Goal: Task Accomplishment & Management: Complete application form

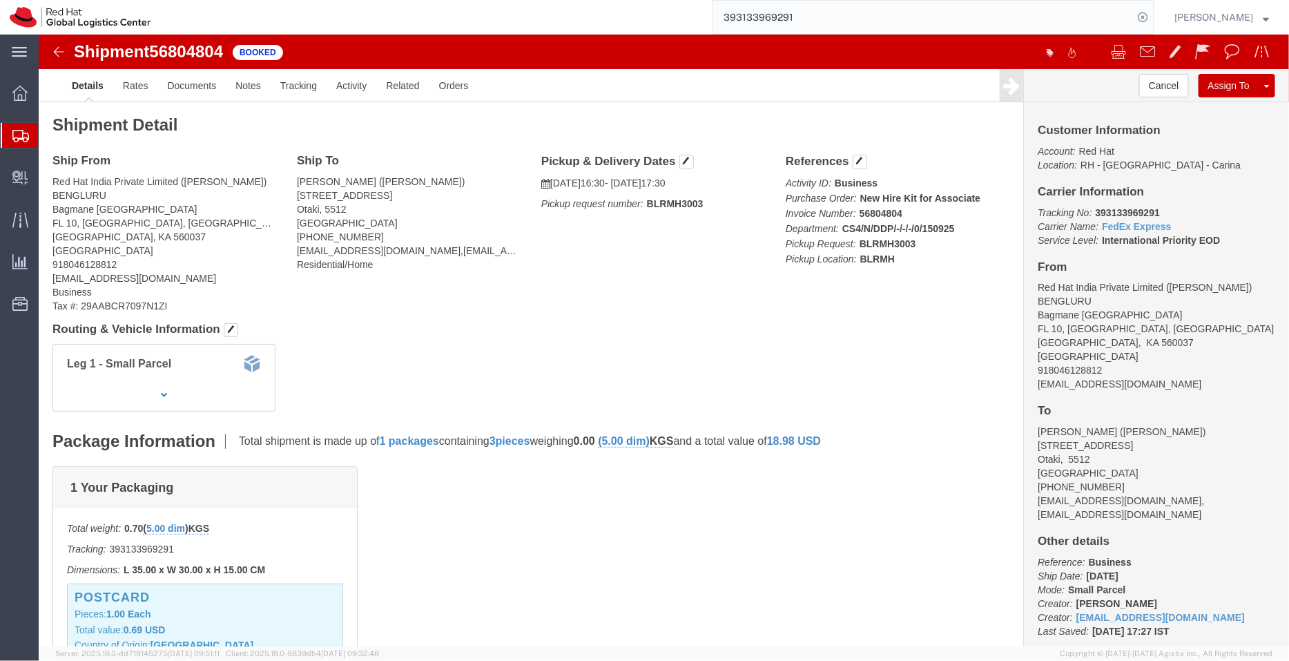
scroll to position [137, 0]
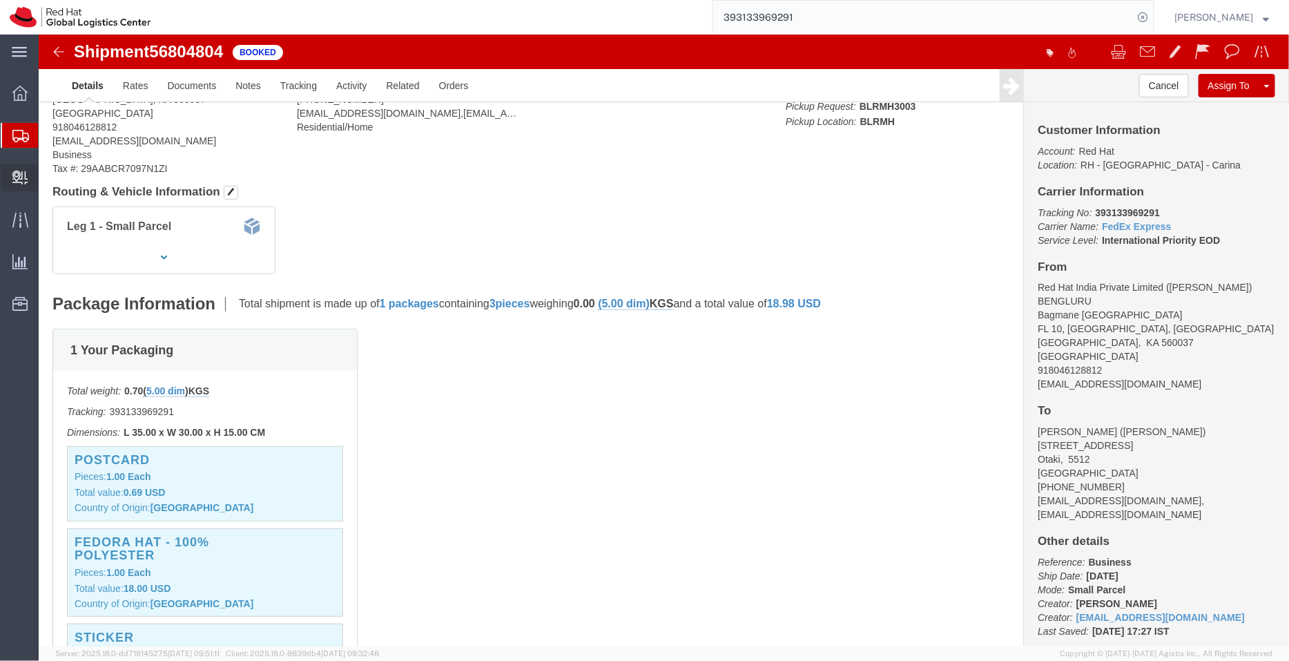
click at [0, 0] on span "Create Delivery" at bounding box center [0, 0] width 0 height 0
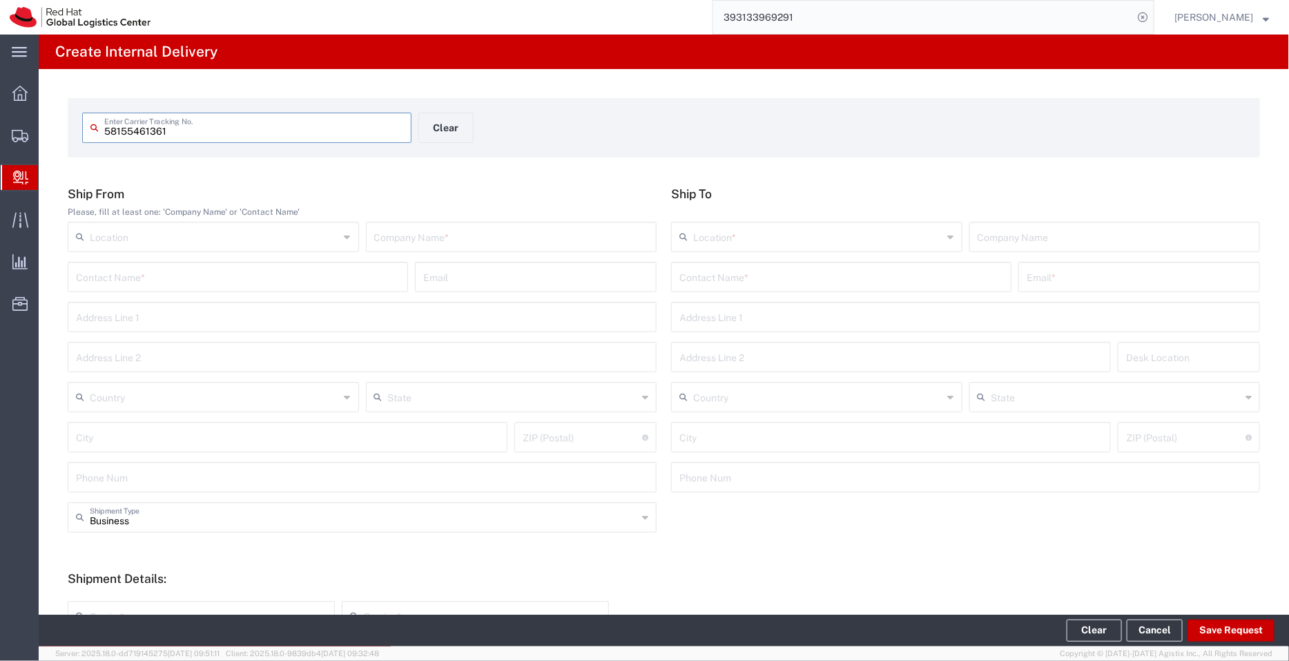
type input "58155461361"
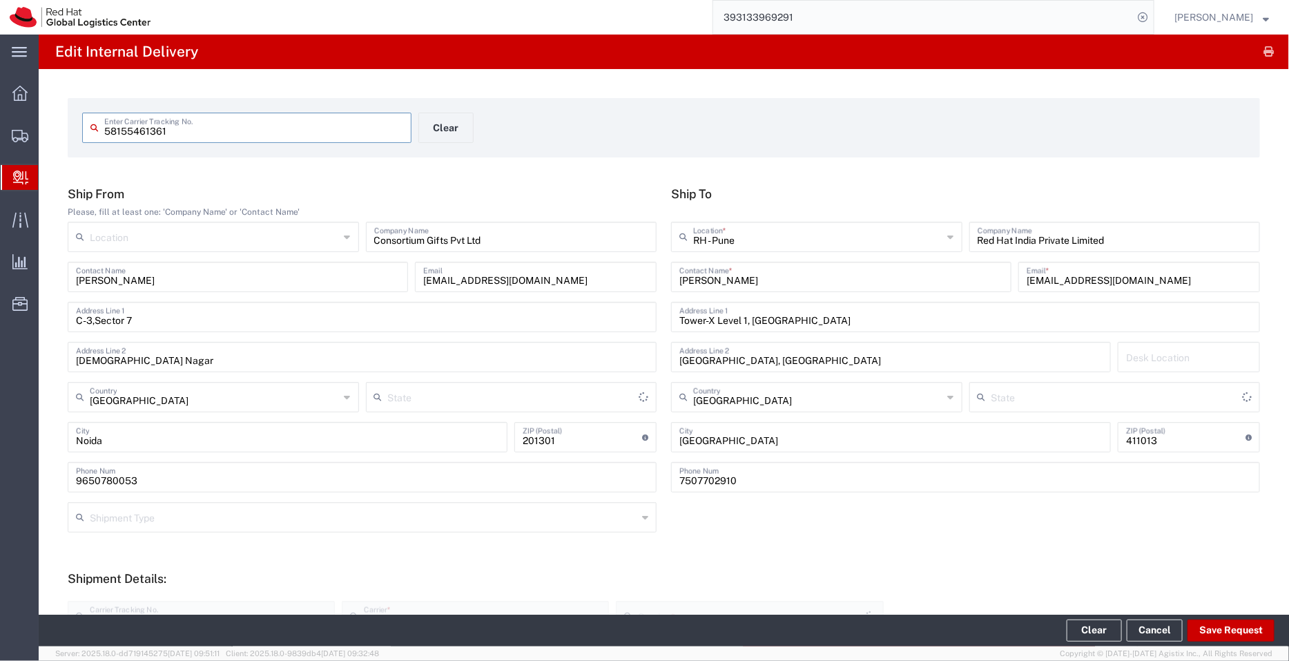
type input "Your Packaging"
type input "[GEOGRAPHIC_DATA]"
type input "Air/Apex"
type input "Mahārāshtra"
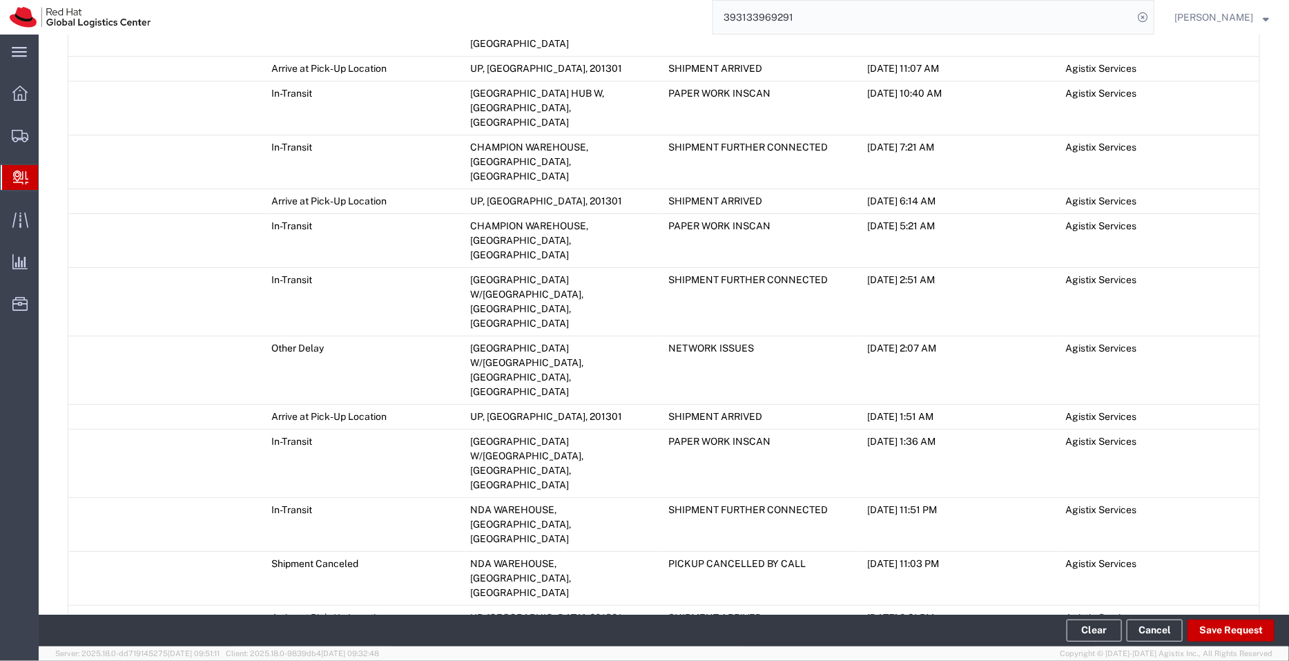
scroll to position [862, 0]
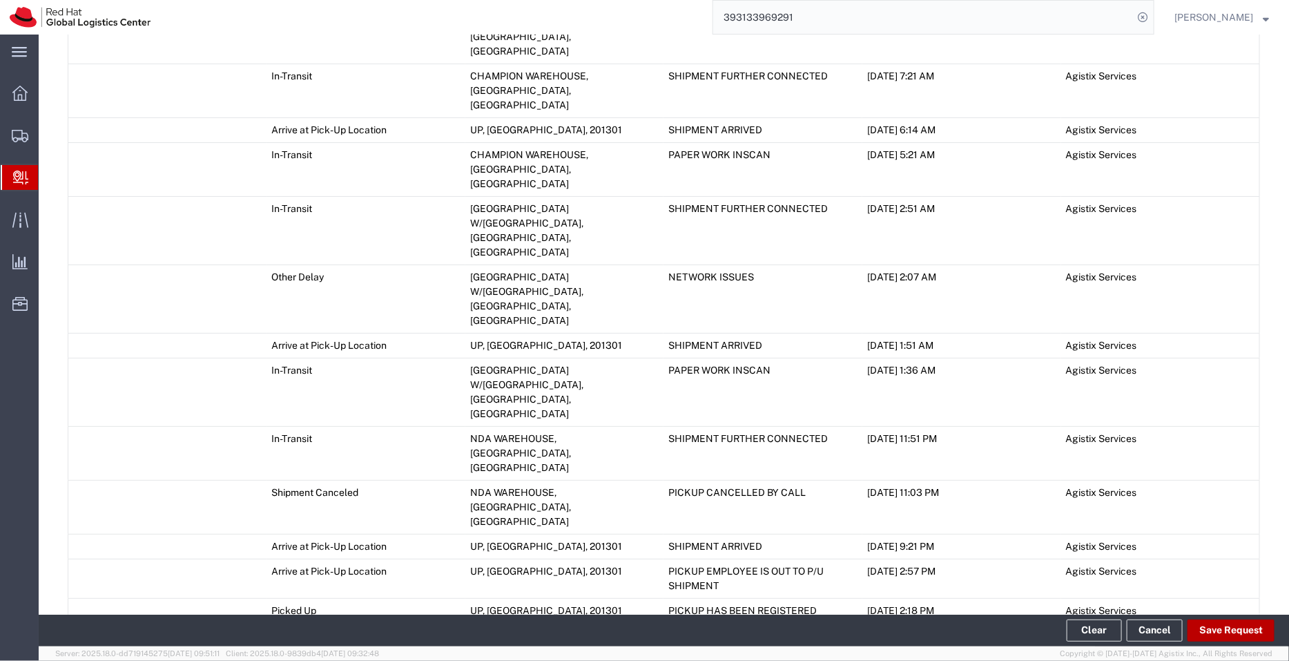
click at [1232, 623] on button "Save Request" at bounding box center [1230, 630] width 87 height 22
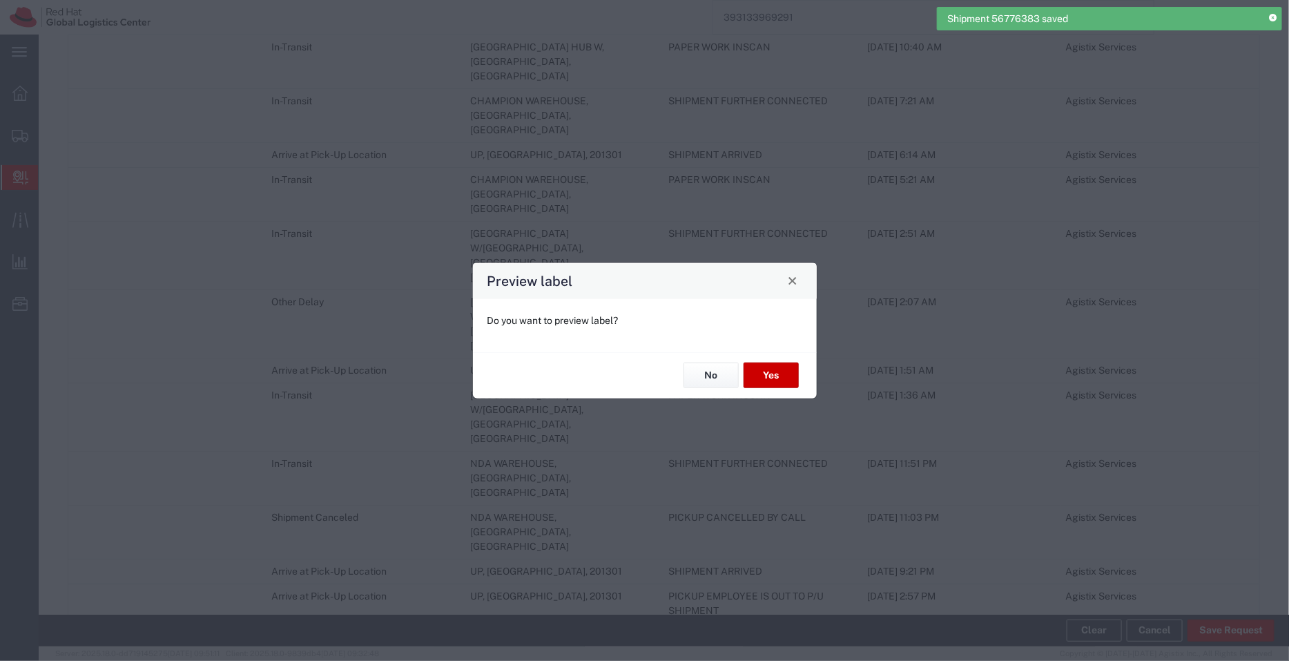
type input "Your Packaging"
type input "Air/Apex"
click at [714, 381] on button "No" at bounding box center [710, 375] width 55 height 26
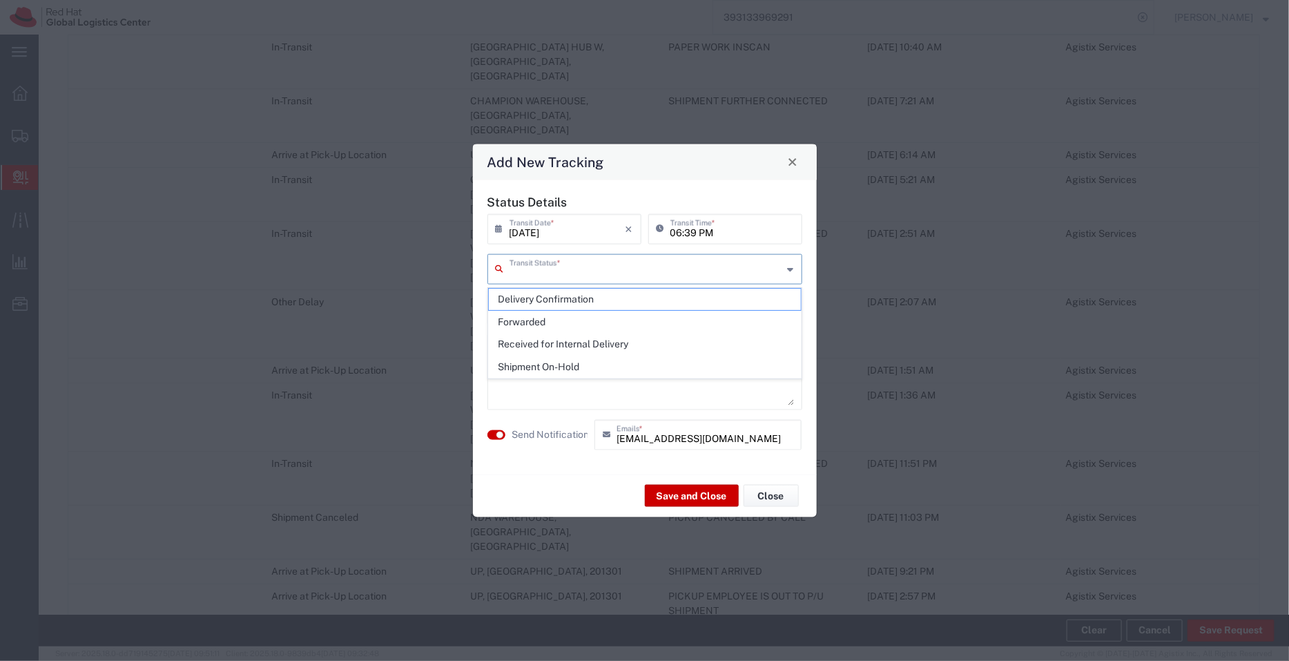
click at [568, 266] on input "text" at bounding box center [645, 267] width 273 height 24
click at [568, 300] on span "Delivery Confirmation" at bounding box center [645, 299] width 312 height 21
type input "Delivery Confirmation"
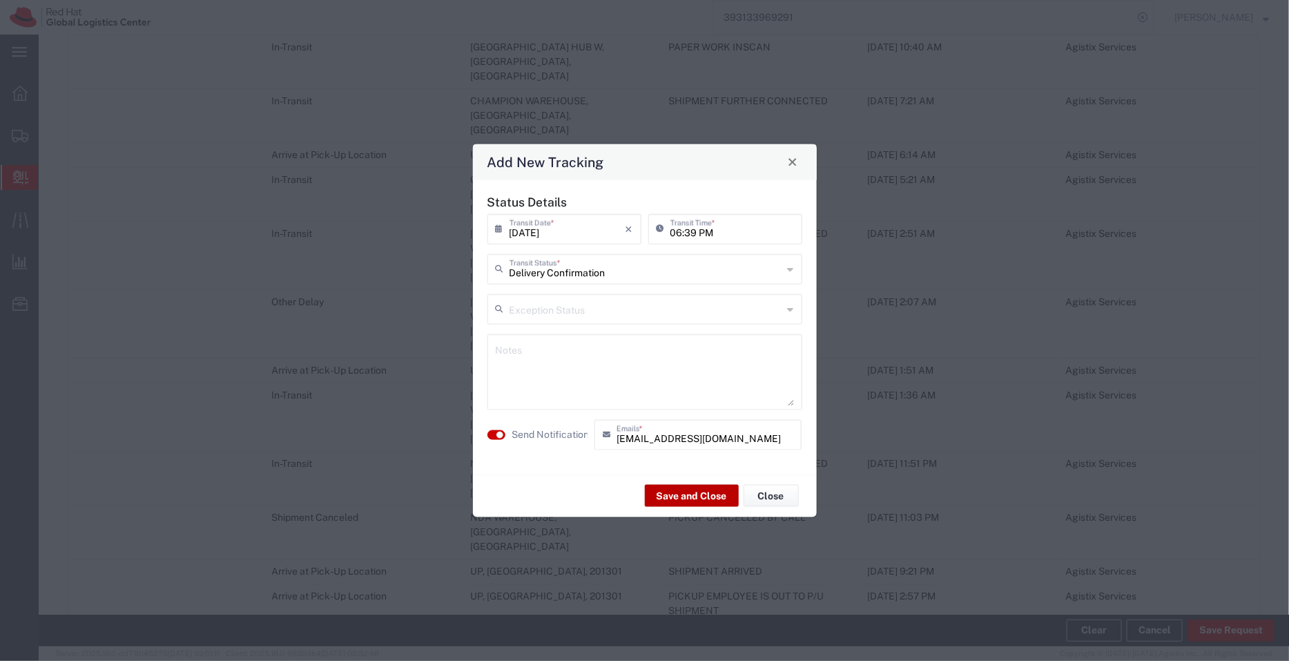
click at [685, 494] on button "Save and Close" at bounding box center [692, 496] width 94 height 22
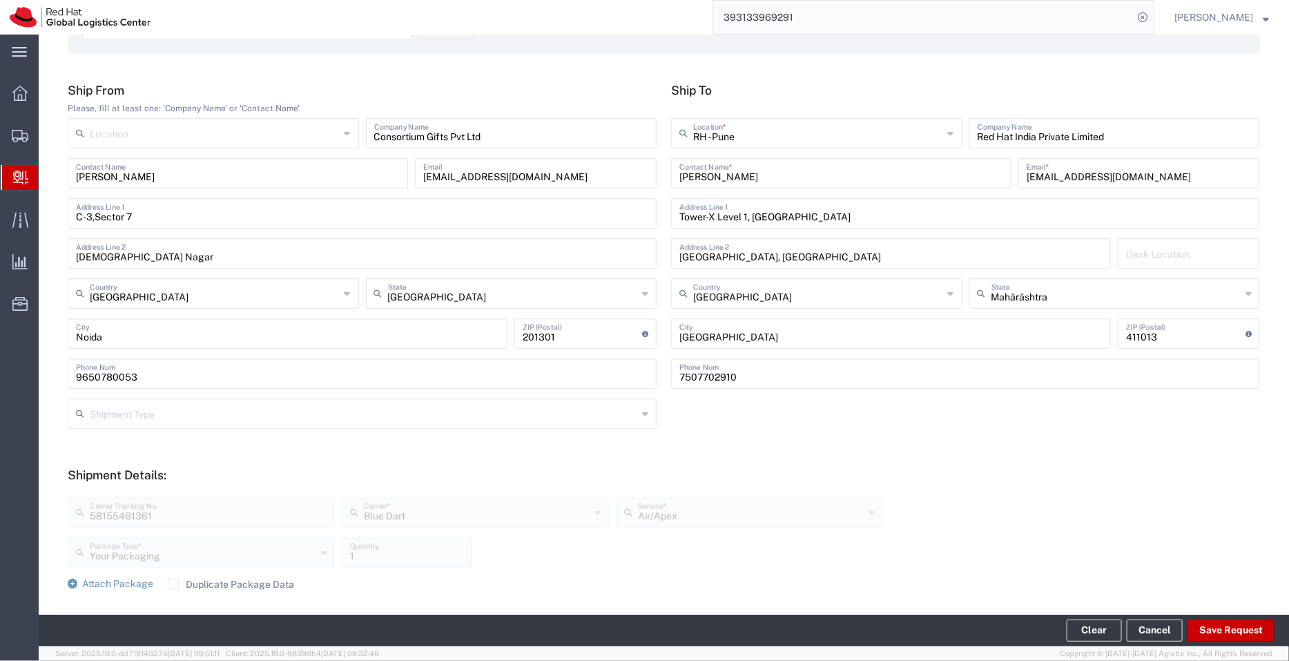
scroll to position [103, 0]
click at [0, 0] on span "Shipment Manager" at bounding box center [0, 0] width 0 height 0
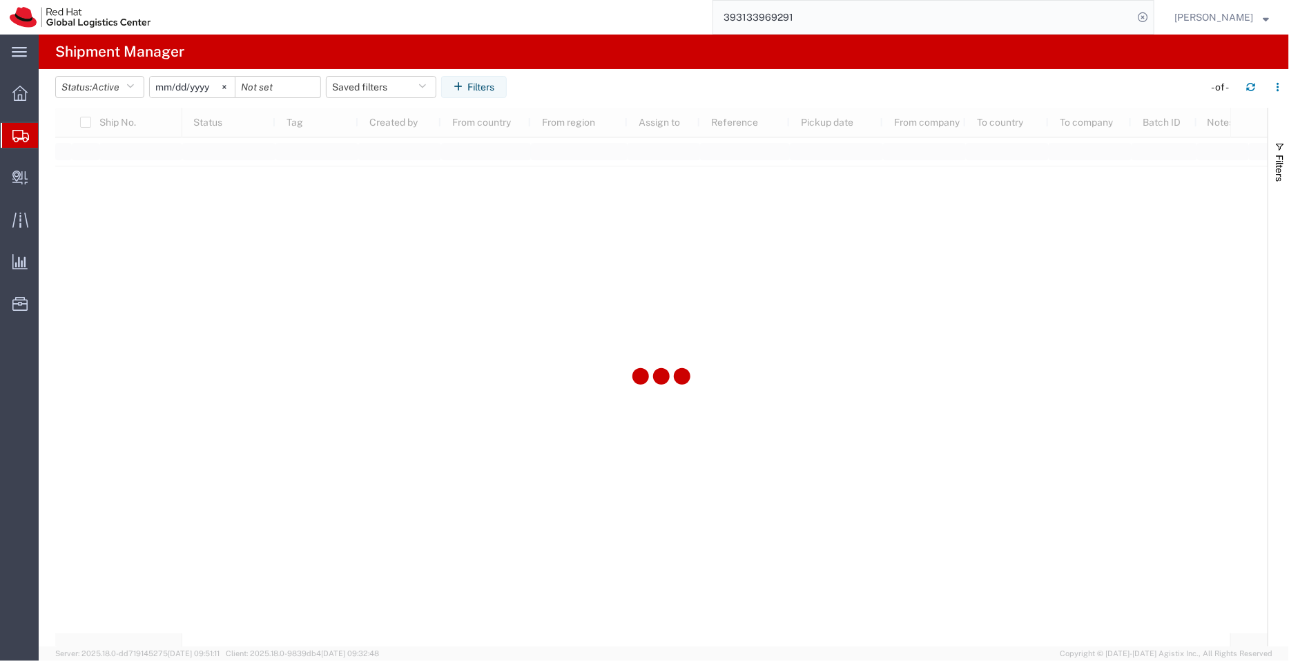
type input "[DATE]"
